Goal: Task Accomplishment & Management: Complete application form

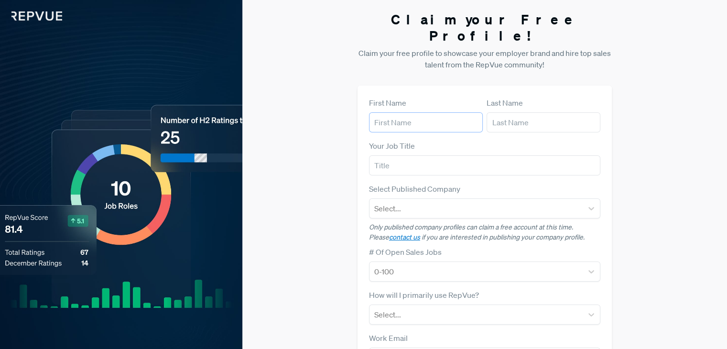
click at [414, 112] on input "text" at bounding box center [426, 122] width 114 height 20
type input "Z"
type input "[PERSON_NAME]"
click at [386, 155] on input "text" at bounding box center [484, 165] width 231 height 20
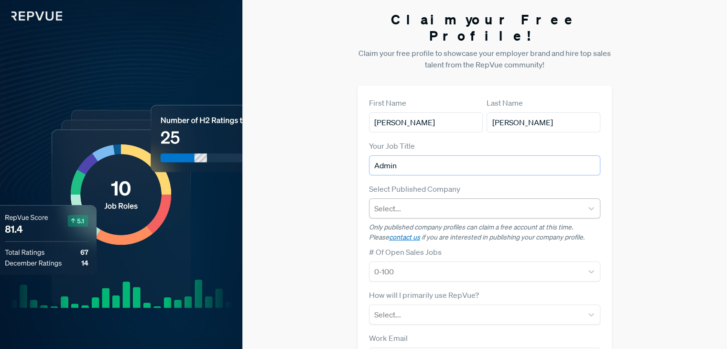
type input "Admin"
click at [470, 202] on div at bounding box center [476, 208] width 204 height 13
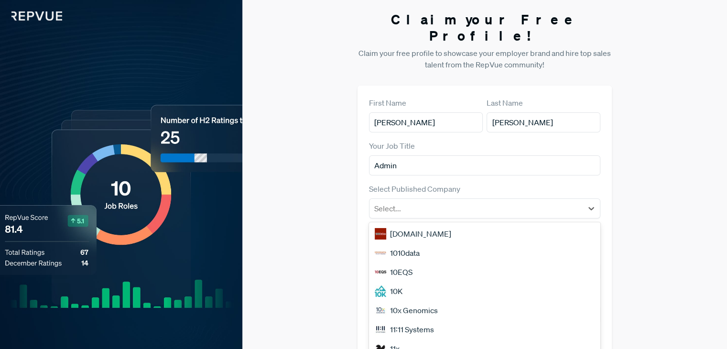
click at [312, 152] on div "Claim your Free Profile! Claim your free profile to showcase your employer bran…" at bounding box center [484, 240] width 485 height 481
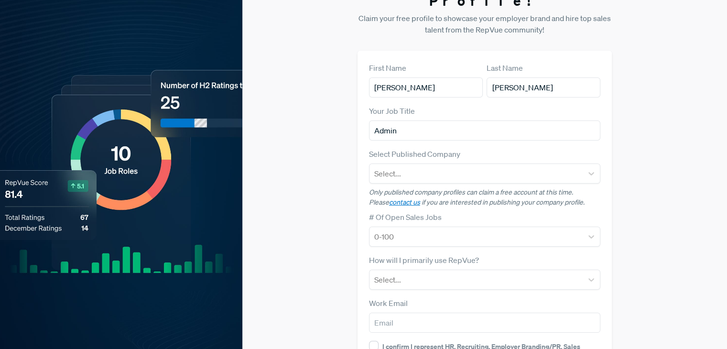
scroll to position [48, 0]
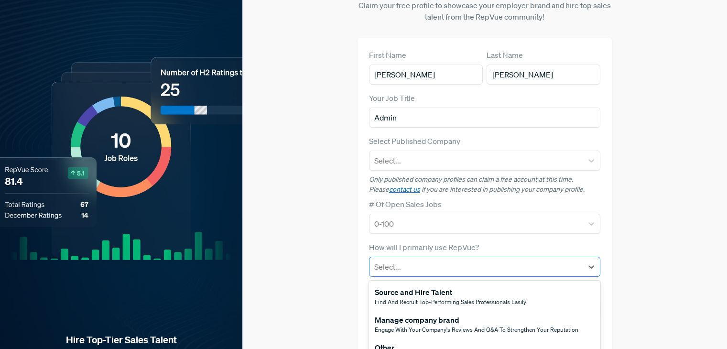
click at [554, 260] on div at bounding box center [476, 266] width 204 height 13
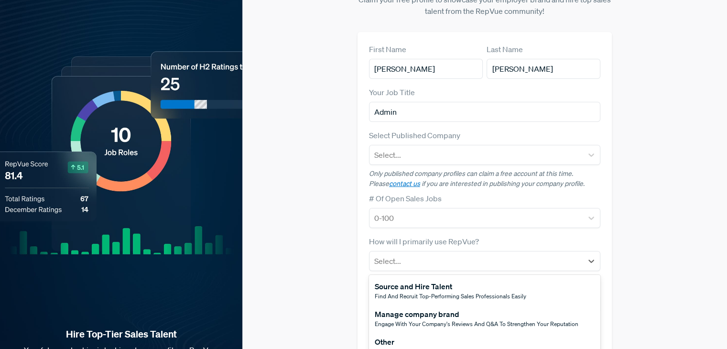
click at [488, 320] on span "Engage with your company's reviews and Q&A to strengthen your reputation" at bounding box center [477, 324] width 204 height 8
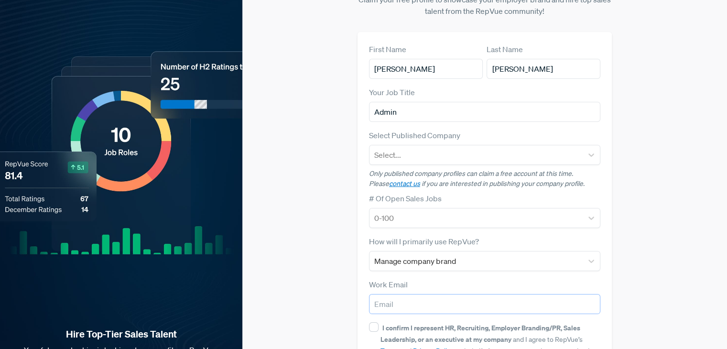
click at [397, 294] on input "email" at bounding box center [484, 304] width 231 height 20
type input "[PERSON_NAME][EMAIL_ADDRESS][PERSON_NAME][DOMAIN_NAME]"
click at [374, 322] on input "I confirm I represent HR, Recruiting, Employer Branding/PR, Sales Leadership, o…" at bounding box center [374, 327] width 10 height 10
checkbox input "true"
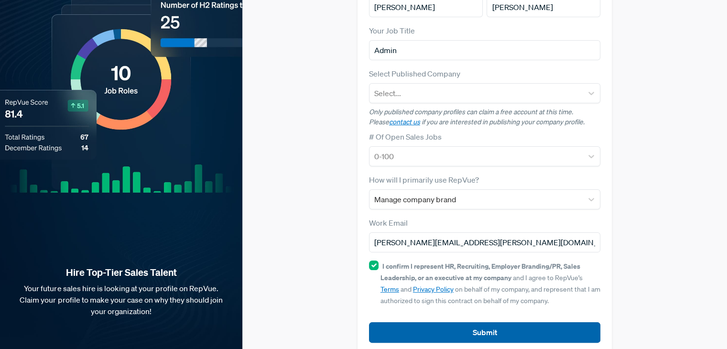
click at [494, 322] on button "Submit" at bounding box center [484, 332] width 231 height 21
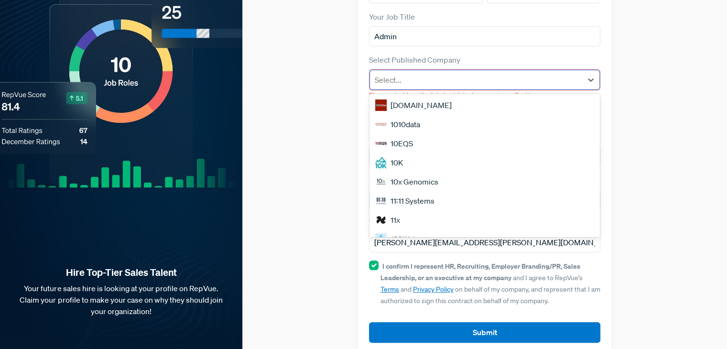
click at [513, 73] on div at bounding box center [476, 79] width 203 height 13
